Goal: Transaction & Acquisition: Purchase product/service

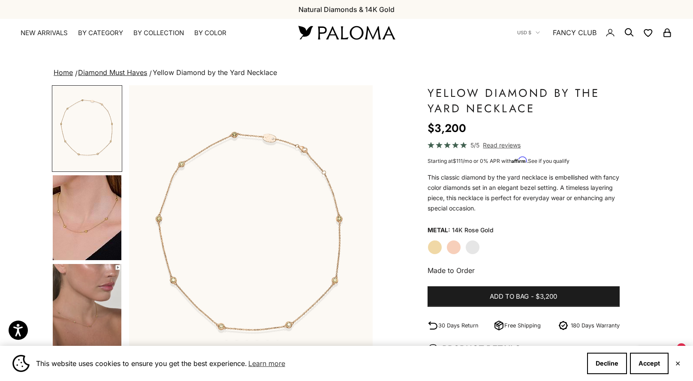
click at [472, 248] on label "White Gold" at bounding box center [473, 247] width 15 height 15
click at [434, 249] on label "Yellow Gold" at bounding box center [435, 247] width 15 height 15
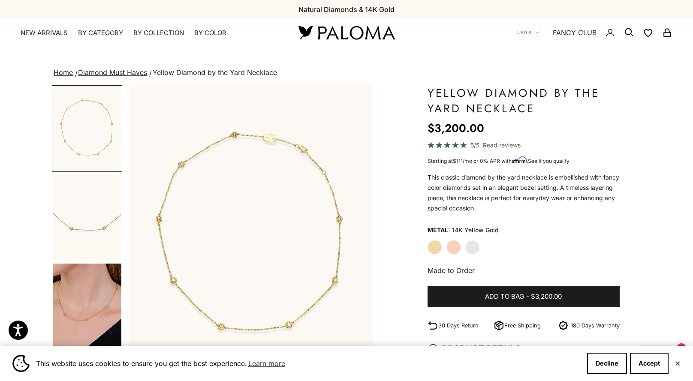
click at [476, 248] on label "White Gold" at bounding box center [473, 247] width 15 height 15
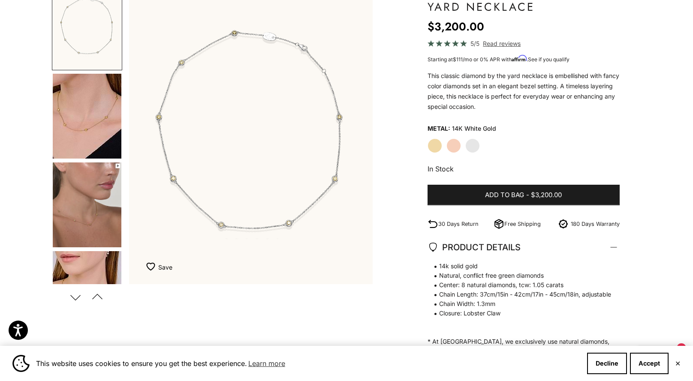
scroll to position [215, 0]
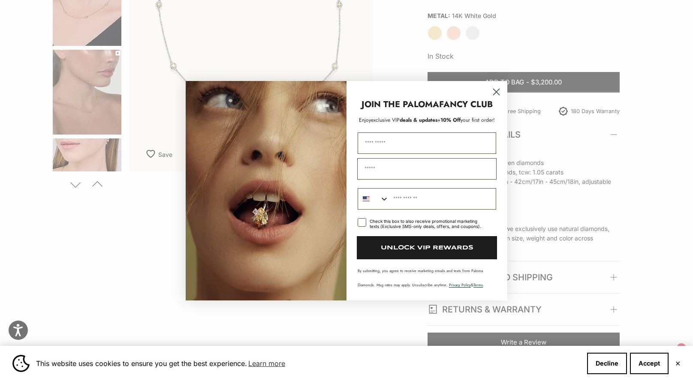
click at [496, 91] on icon "Close dialog" at bounding box center [497, 92] width 6 height 6
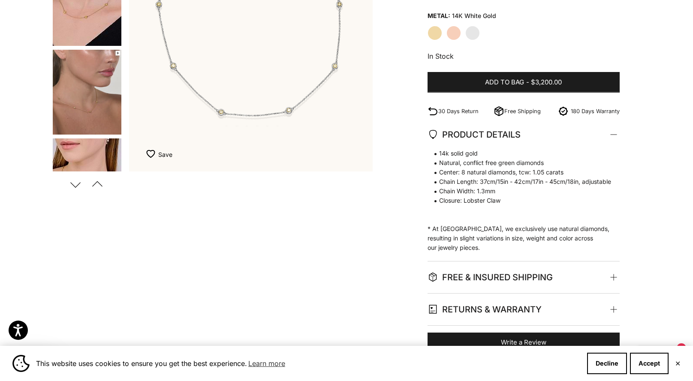
click at [268, 279] on div "Zoom picture Save Add to wishlist Next" at bounding box center [347, 112] width 590 height 482
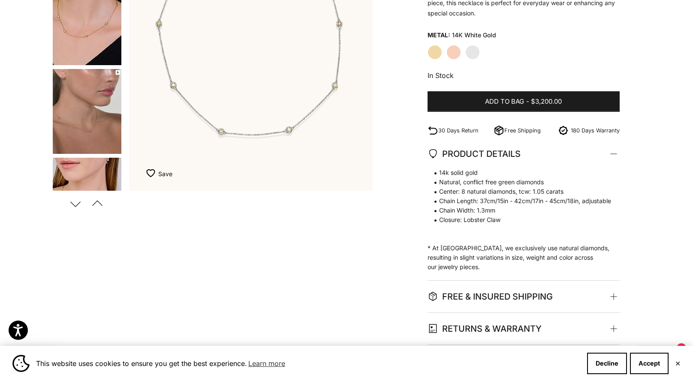
scroll to position [0, 0]
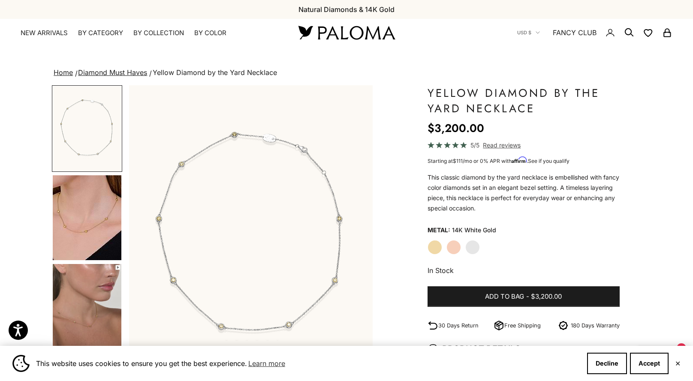
click at [91, 210] on img "Go to item 5" at bounding box center [87, 217] width 69 height 85
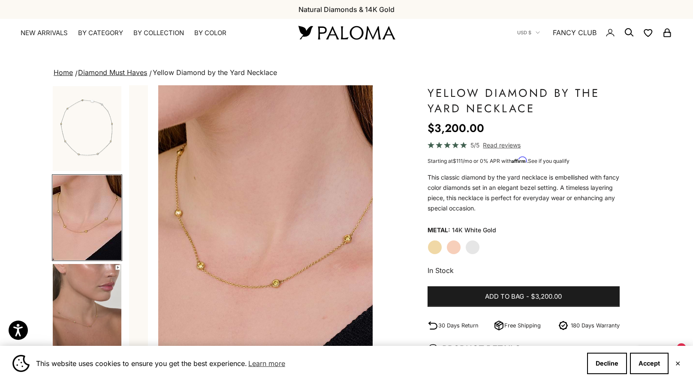
scroll to position [0, 254]
